Goal: Entertainment & Leisure: Browse casually

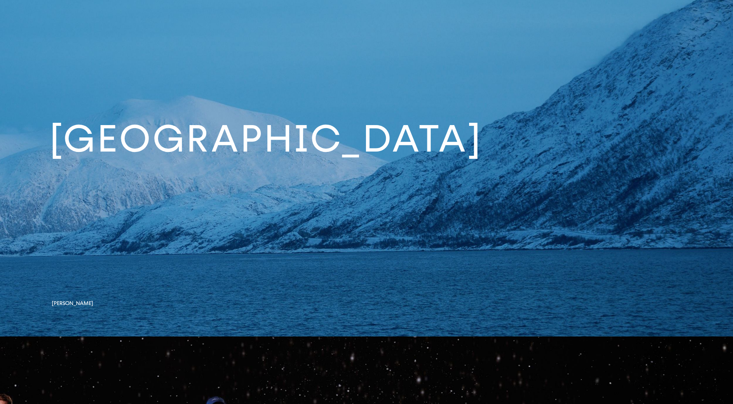
scroll to position [3508, 0]
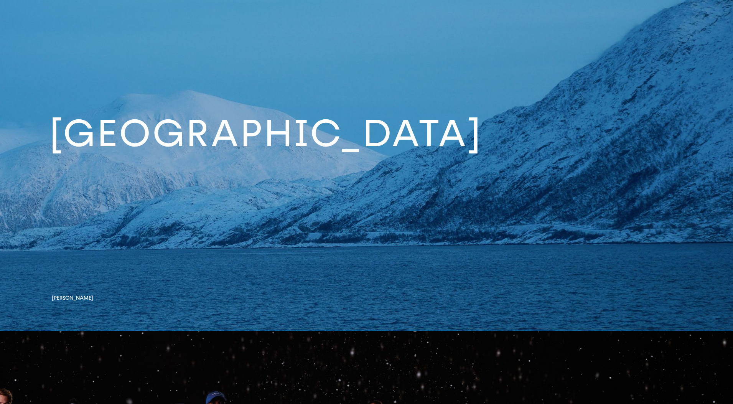
click at [79, 297] on link at bounding box center [366, 139] width 733 height 384
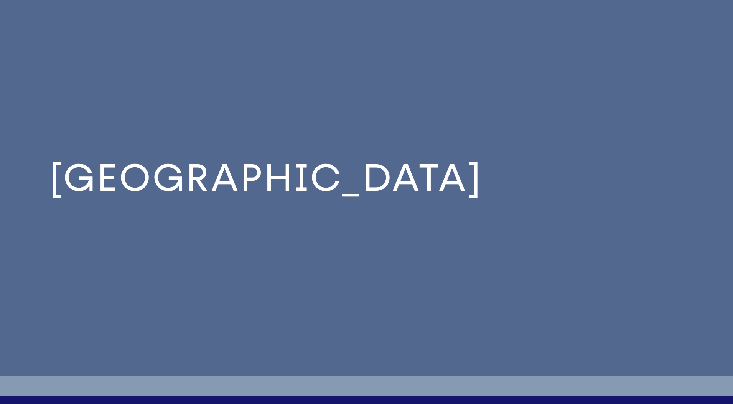
scroll to position [3455, 0]
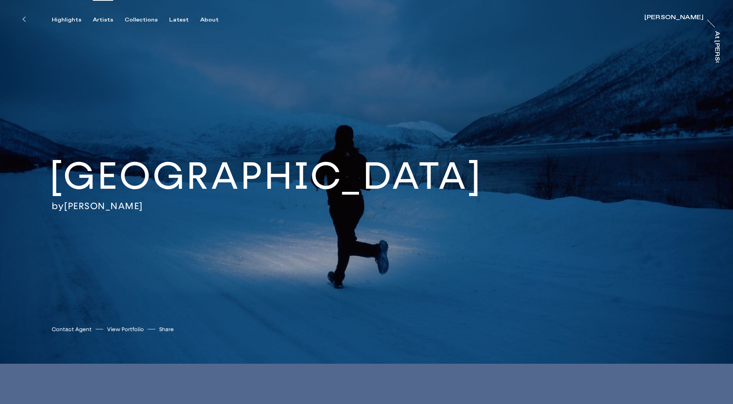
click at [100, 19] on div "Artists" at bounding box center [103, 20] width 20 height 7
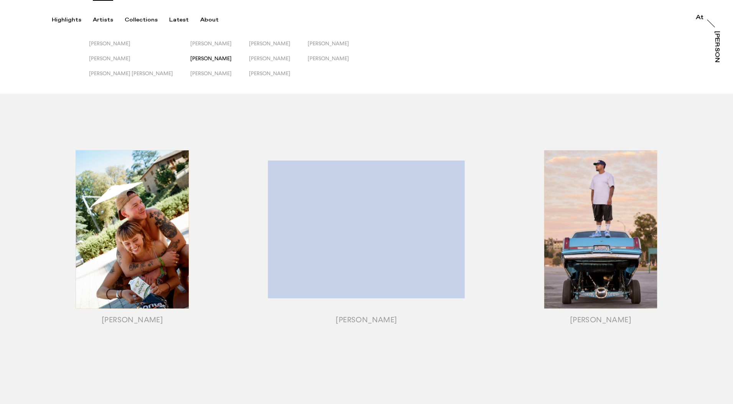
click at [190, 56] on span "[PERSON_NAME]" at bounding box center [210, 58] width 41 height 6
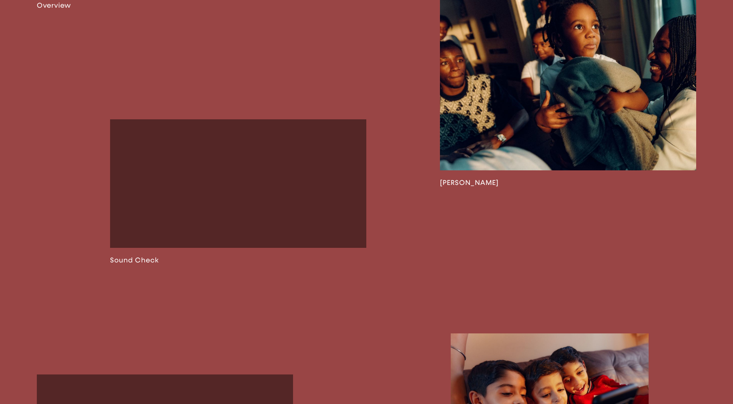
scroll to position [872, 0]
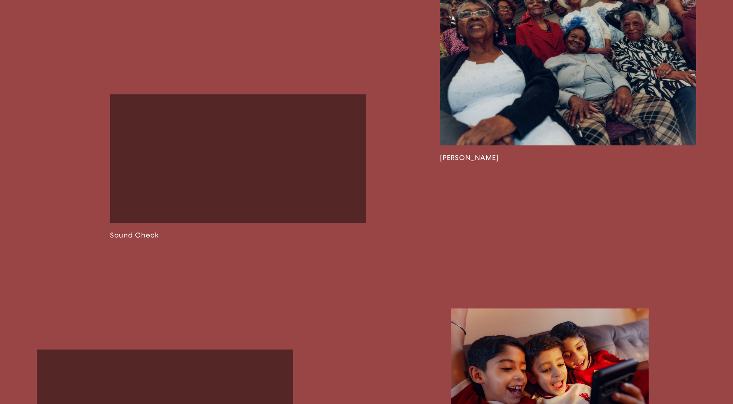
click at [201, 198] on link at bounding box center [238, 166] width 257 height 145
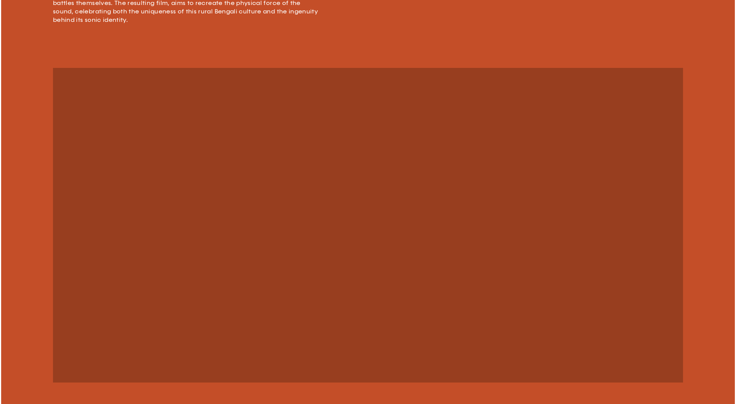
scroll to position [617, 0]
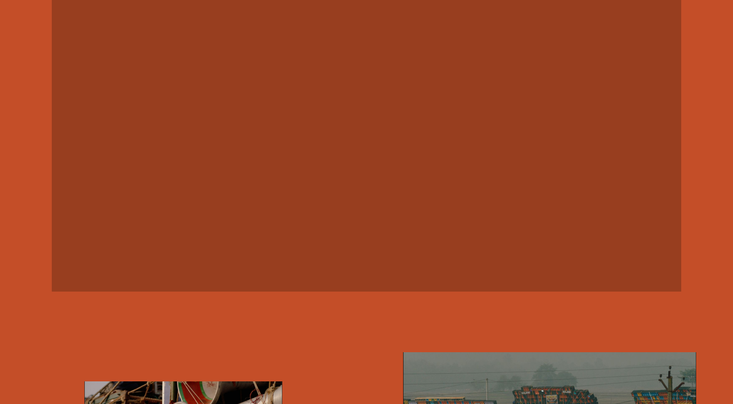
click at [206, 200] on video at bounding box center [367, 134] width 630 height 315
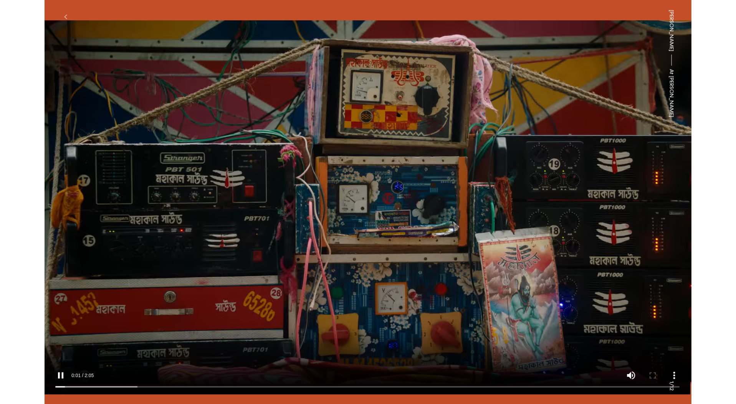
scroll to position [617, 0]
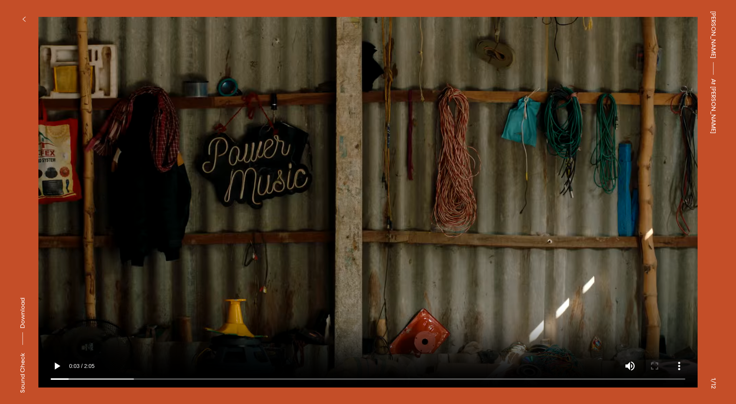
click at [25, 18] on icon "button" at bounding box center [23, 19] width 3 height 6
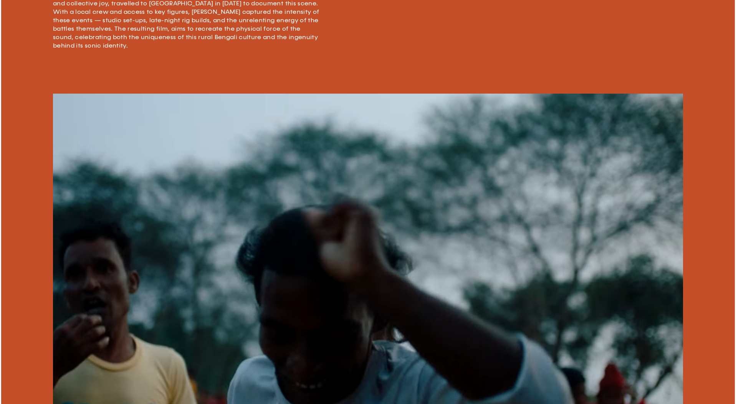
scroll to position [602, 0]
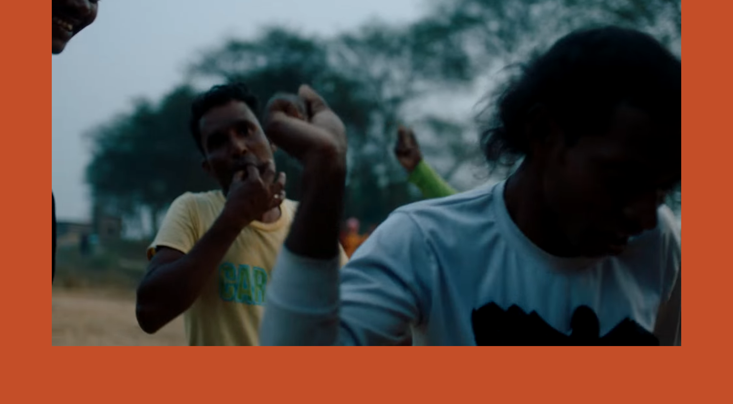
click at [203, 228] on video at bounding box center [367, 169] width 630 height 354
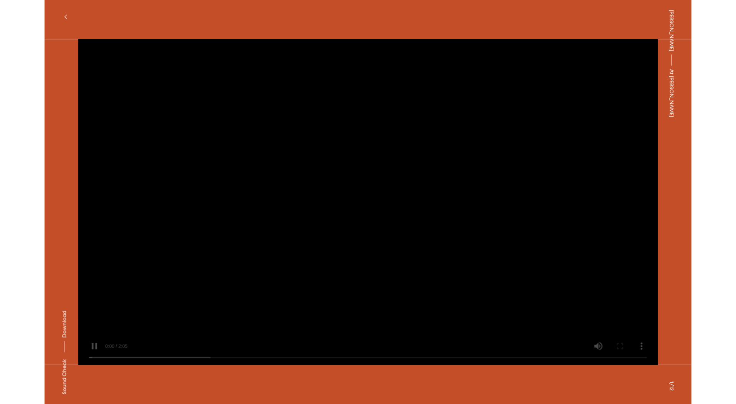
scroll to position [602, 0]
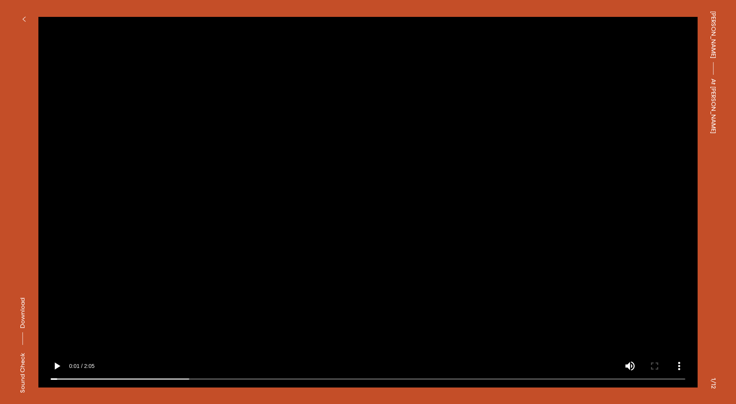
click at [24, 17] on icon "button" at bounding box center [23, 19] width 3 height 6
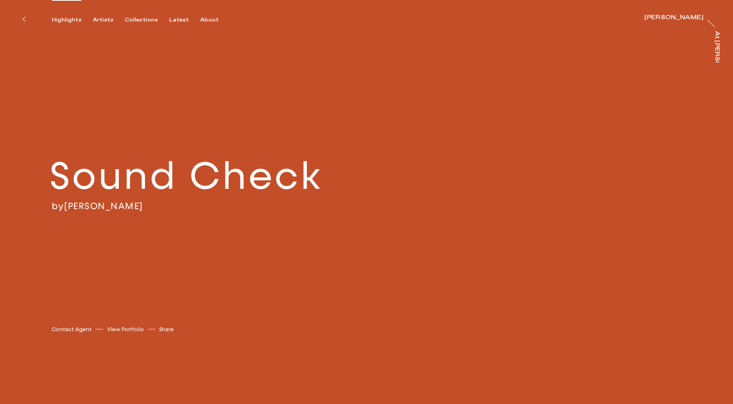
click at [71, 18] on div "Highlights" at bounding box center [67, 20] width 30 height 7
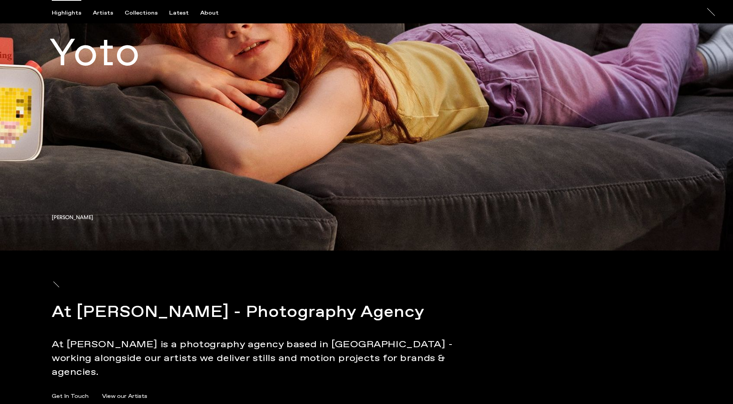
scroll to position [5781, 0]
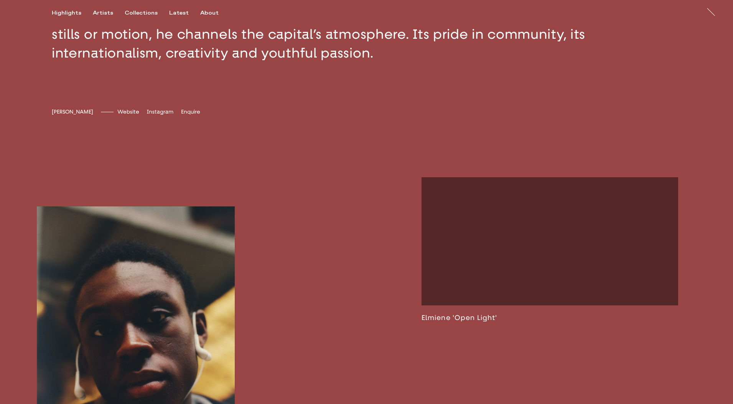
scroll to position [427, 0]
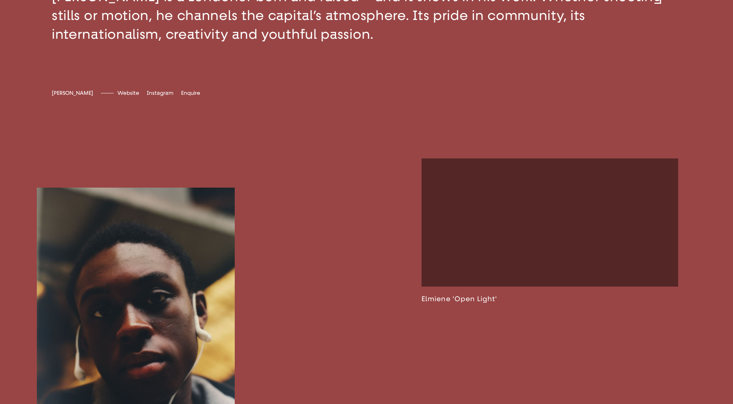
click at [538, 250] on link at bounding box center [550, 230] width 257 height 145
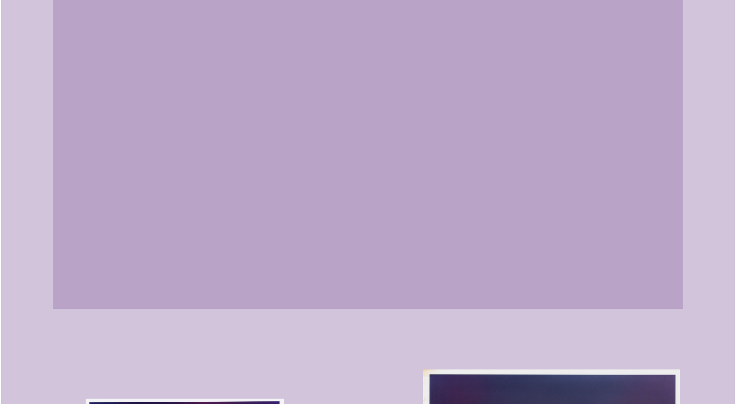
scroll to position [530, 0]
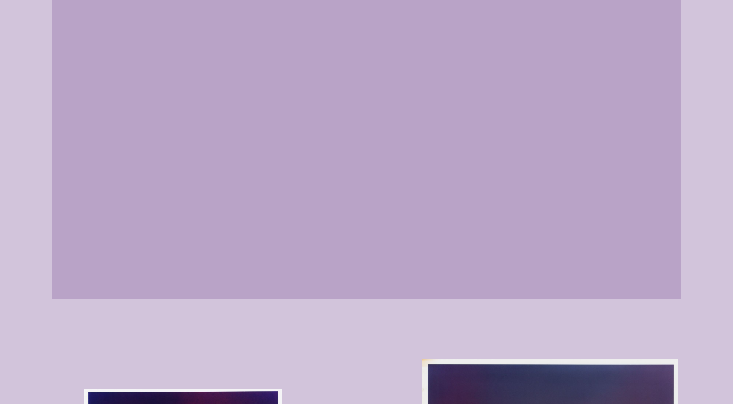
click at [602, 299] on video at bounding box center [367, 141] width 630 height 315
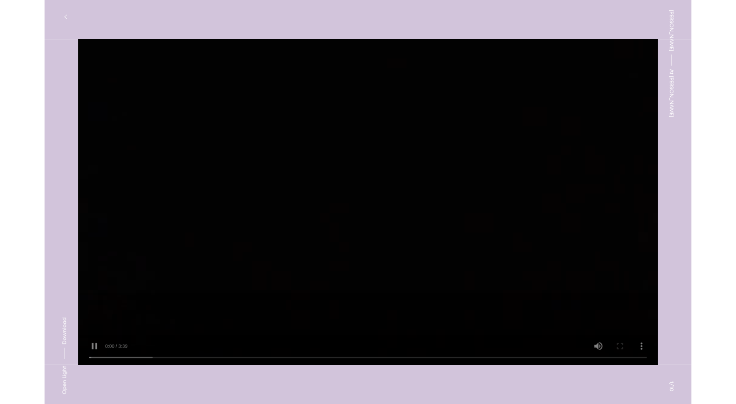
scroll to position [530, 0]
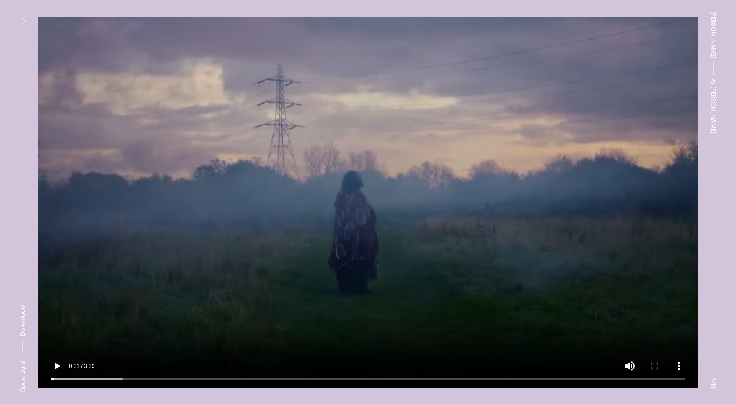
click at [23, 15] on button "button" at bounding box center [23, 19] width 17 height 17
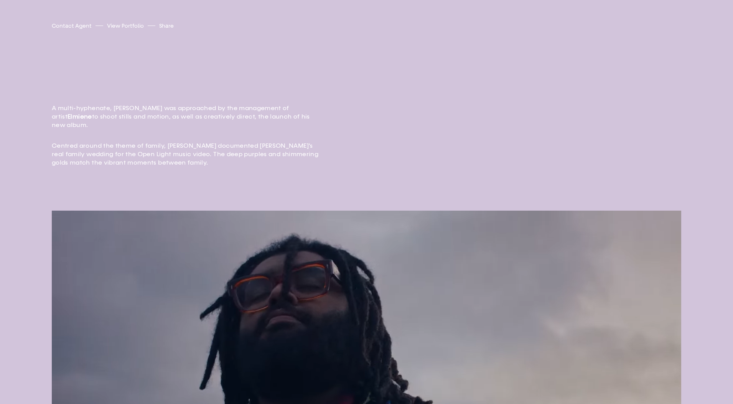
scroll to position [305, 0]
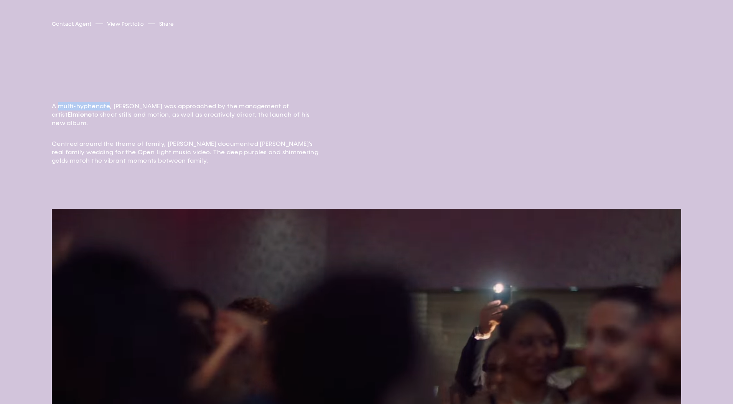
drag, startPoint x: 59, startPoint y: 106, endPoint x: 108, endPoint y: 104, distance: 49.5
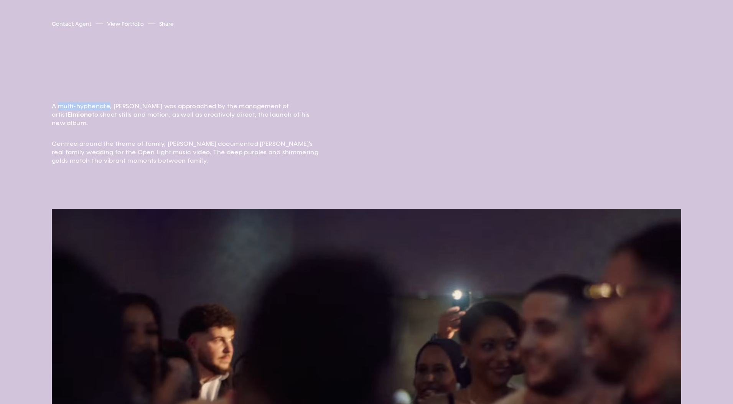
click at [108, 104] on p "A multi-hyphenate, Lewis Khan was approached by the management of artist Elmien…" at bounding box center [186, 114] width 269 height 25
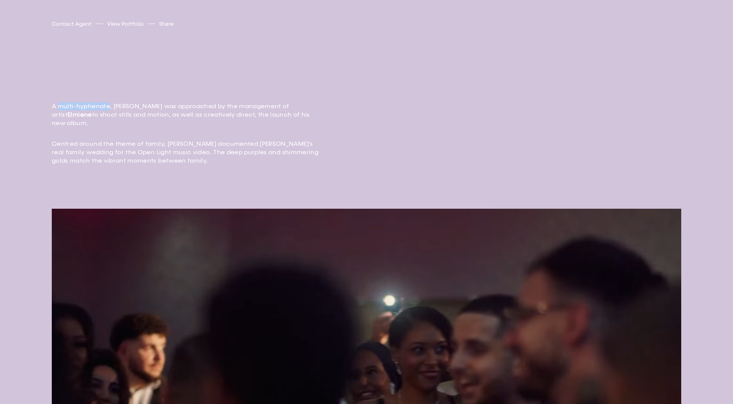
copy p "multi-hyphenate"
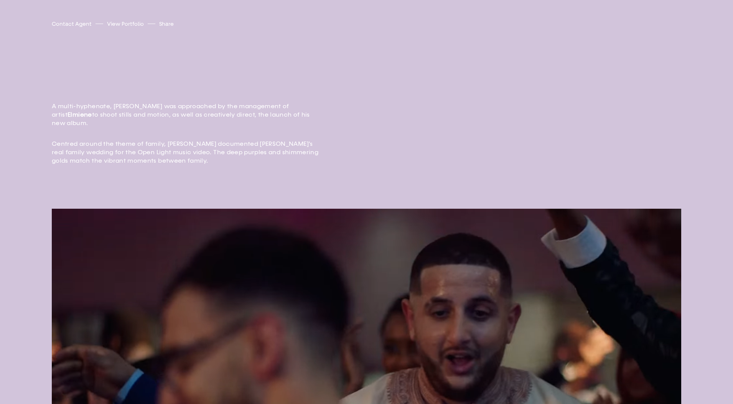
click at [48, 140] on div "A multi-hyphenate, Lewis Khan was approached by the management of artist Elmien…" at bounding box center [366, 143] width 733 height 130
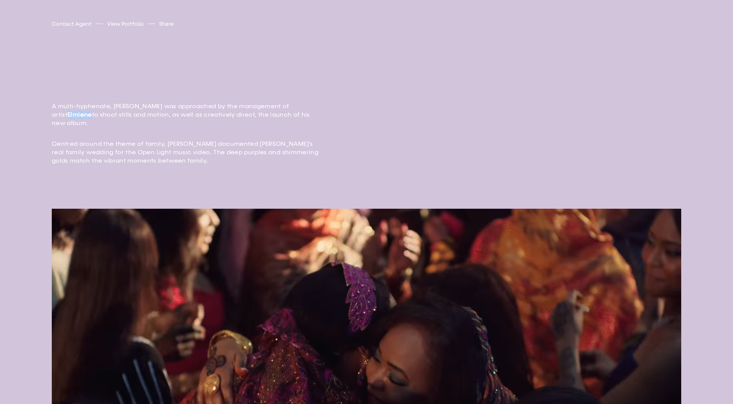
drag, startPoint x: 292, startPoint y: 106, endPoint x: 317, endPoint y: 106, distance: 24.9
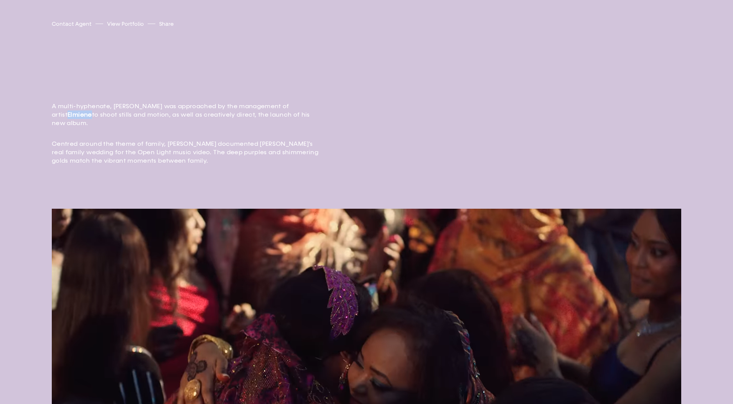
click at [317, 106] on p "A multi-hyphenate, Lewis Khan was approached by the management of artist Elmien…" at bounding box center [186, 114] width 269 height 25
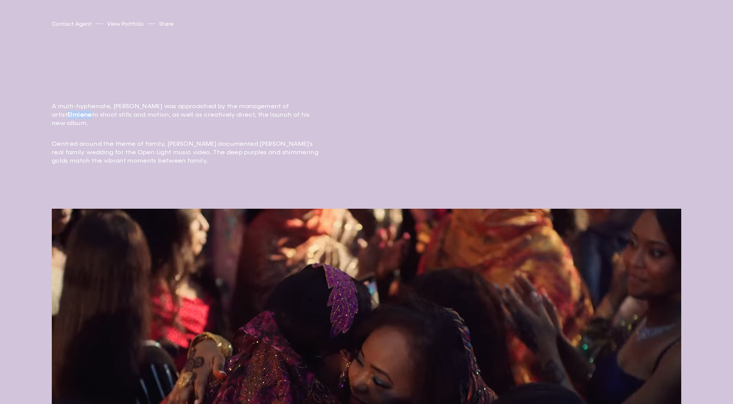
copy strong "Elmiene"
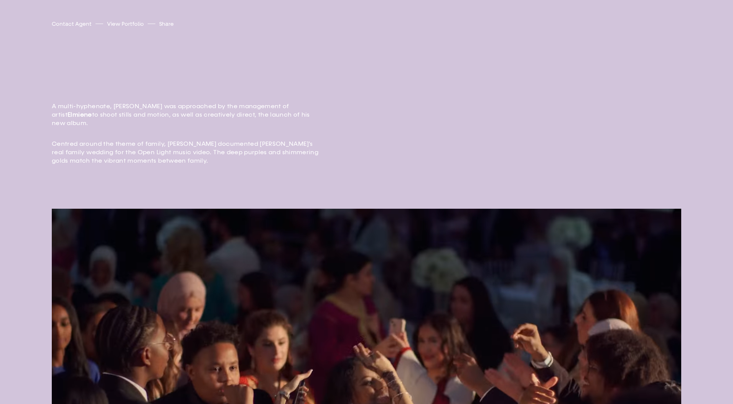
click at [30, 182] on div "A multi-hyphenate, Lewis Khan was approached by the management of artist Elmien…" at bounding box center [366, 143] width 733 height 130
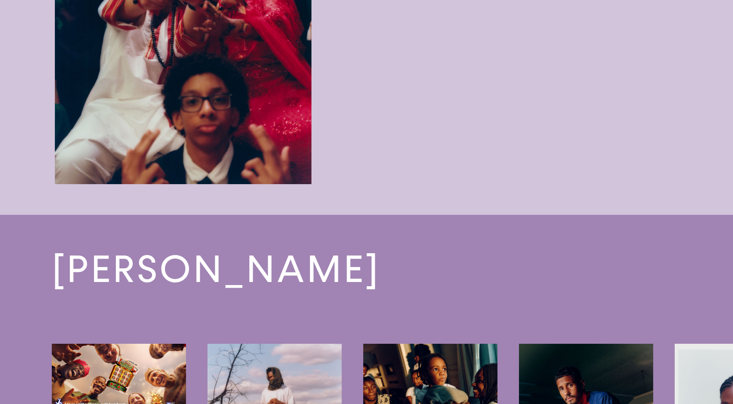
scroll to position [2496, 0]
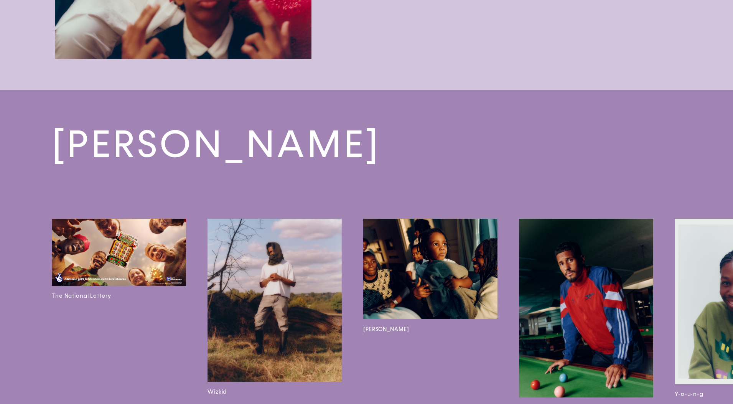
click at [451, 264] on img at bounding box center [430, 269] width 134 height 101
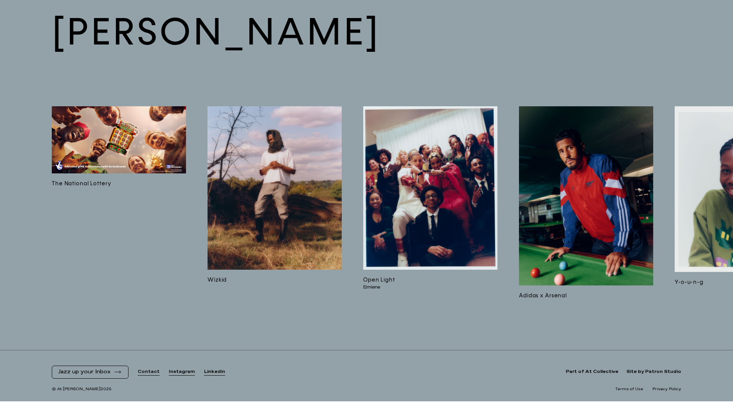
scroll to position [2095, 0]
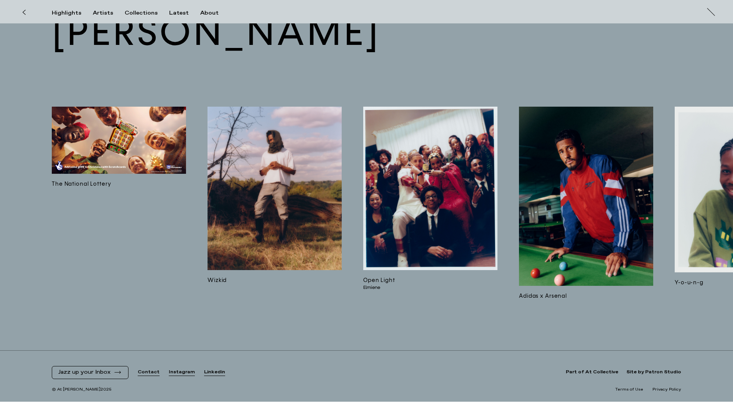
click at [246, 210] on img at bounding box center [275, 188] width 134 height 163
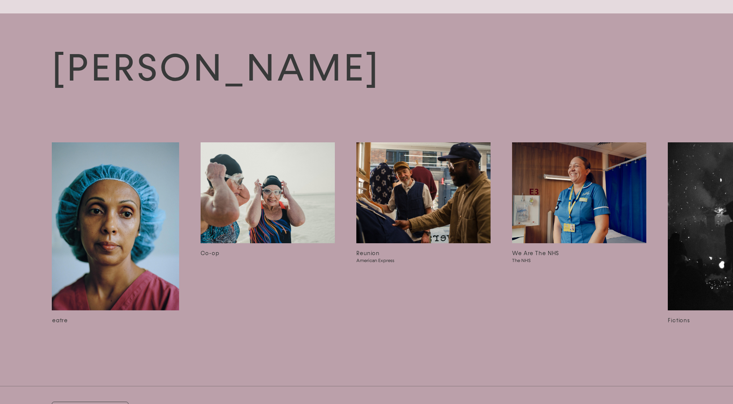
scroll to position [0, 954]
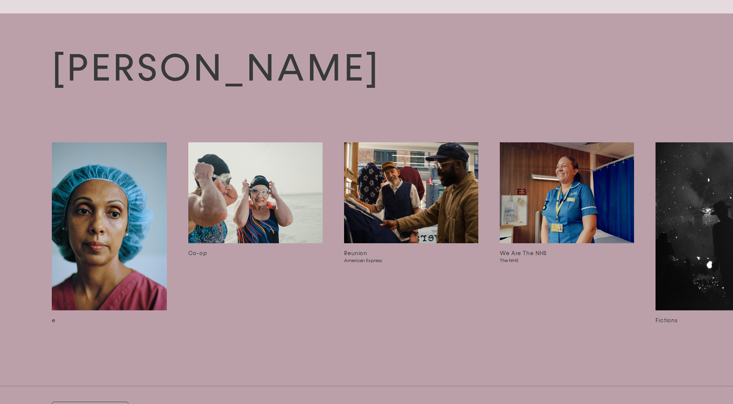
click at [238, 174] on img at bounding box center [255, 192] width 134 height 101
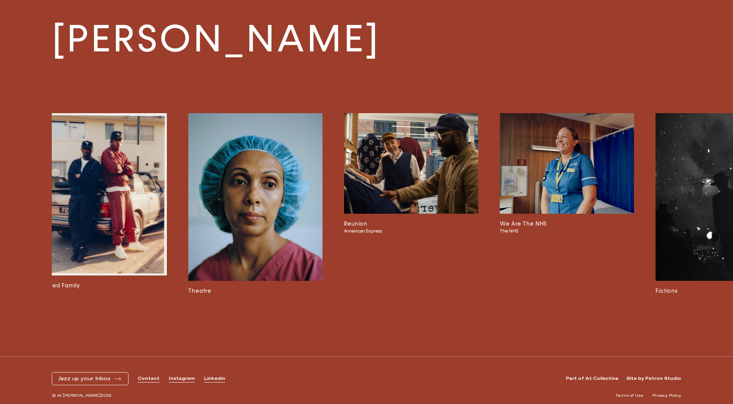
scroll to position [1607, 0]
